Goal: Information Seeking & Learning: Learn about a topic

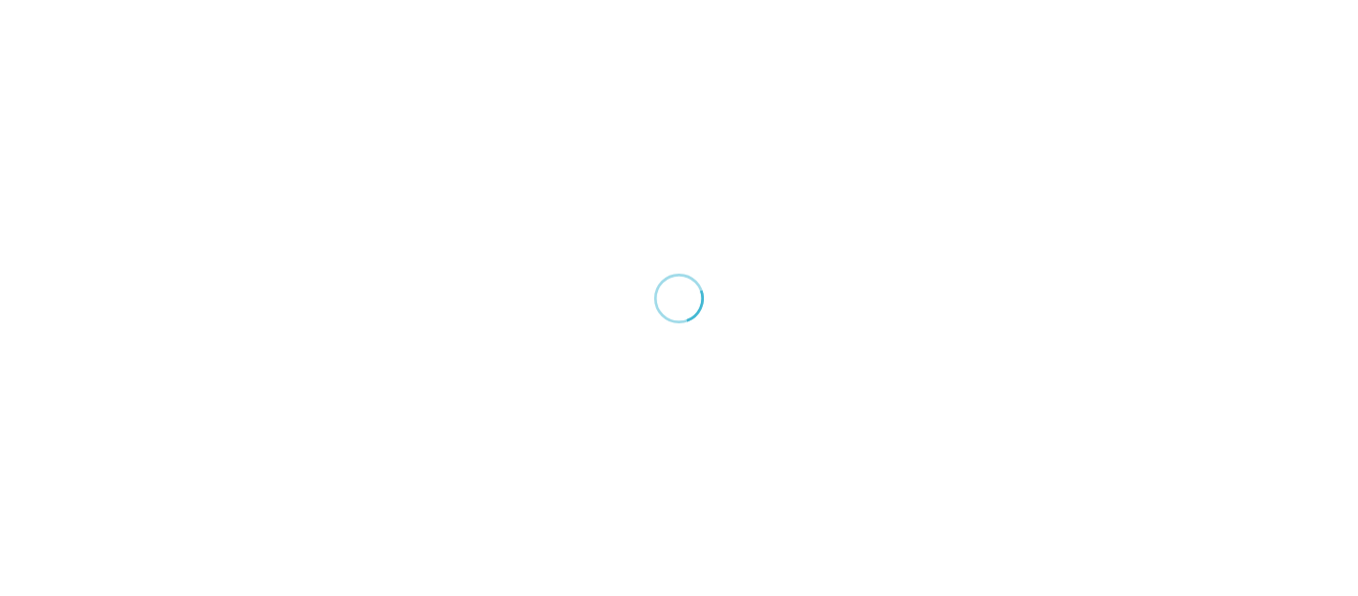
click at [601, 181] on div at bounding box center [679, 298] width 1358 height 596
